Goal: Task Accomplishment & Management: Use online tool/utility

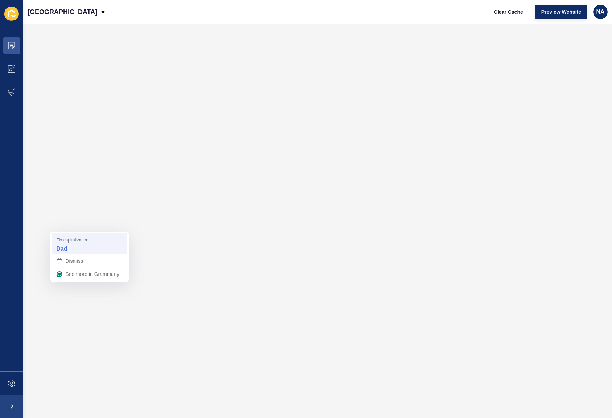
click at [78, 244] on div "Dad" at bounding box center [90, 249] width 70 height 12
click at [513, 13] on span "Clear Cache" at bounding box center [508, 11] width 29 height 7
click at [514, 12] on span "Clear Cache" at bounding box center [508, 11] width 29 height 7
click at [19, 292] on ul "Content Appearance Marketing" at bounding box center [11, 202] width 23 height 337
